Goal: Check status: Check status

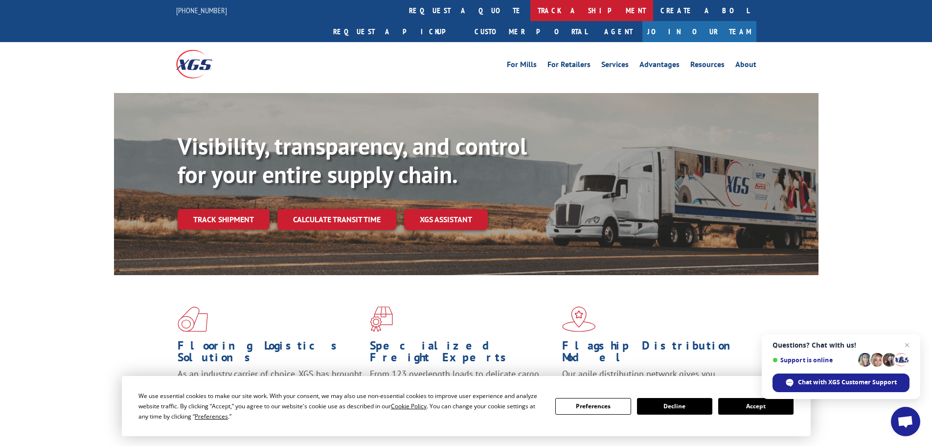
click at [530, 9] on link "track a shipment" at bounding box center [591, 10] width 123 height 21
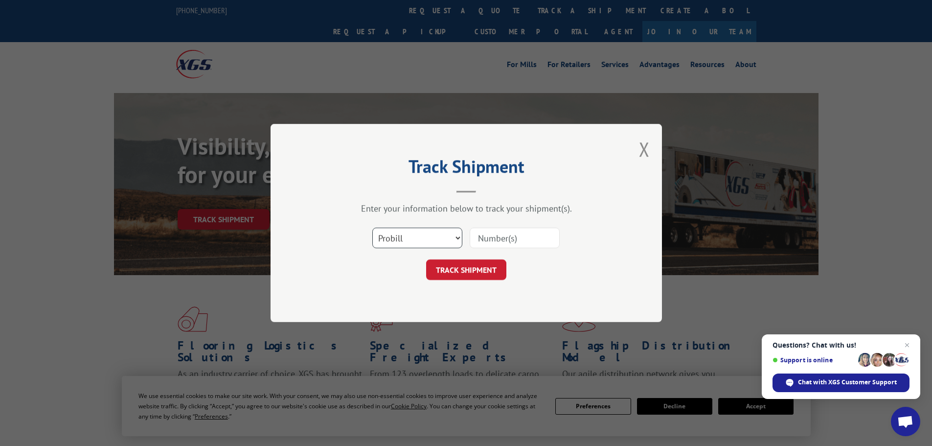
click at [397, 237] on select "Select category... Probill BOL PO" at bounding box center [417, 237] width 90 height 21
select select "bol"
click at [372, 227] on select "Select category... Probill BOL PO" at bounding box center [417, 237] width 90 height 21
click at [507, 243] on input at bounding box center [515, 237] width 90 height 21
paste input "7038698"
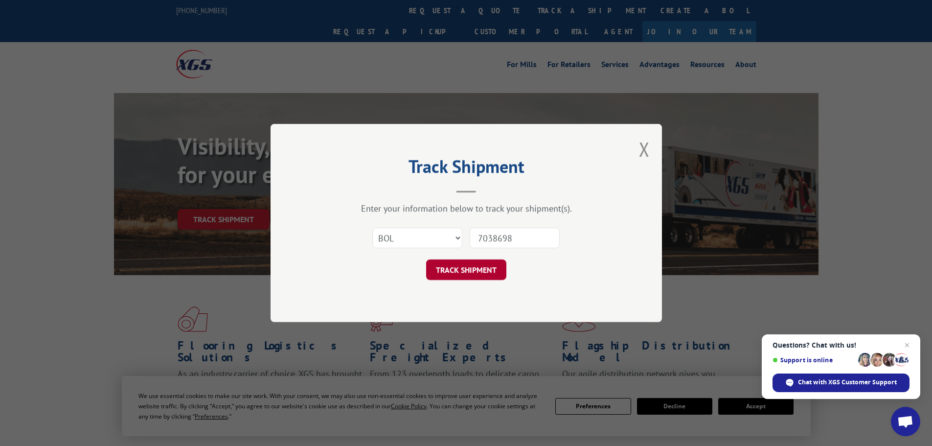
type input "7038698"
click at [474, 267] on button "TRACK SHIPMENT" at bounding box center [466, 269] width 80 height 21
